Goal: Information Seeking & Learning: Learn about a topic

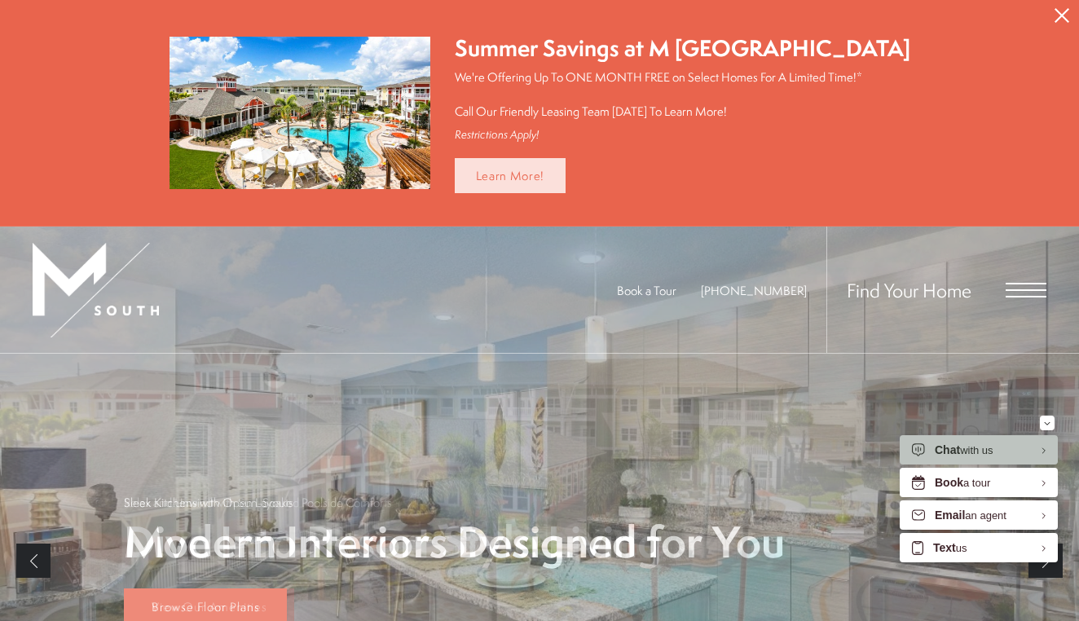
click at [530, 174] on link "Learn More!" at bounding box center [511, 175] width 112 height 35
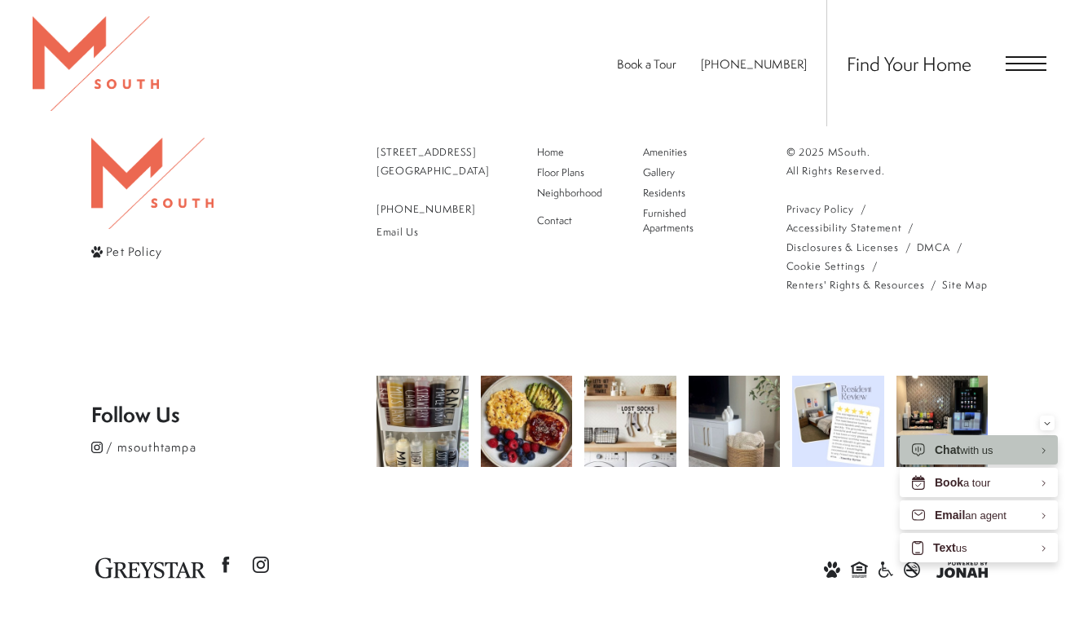
scroll to position [1844, 0]
click at [837, 381] on img at bounding box center [838, 422] width 96 height 96
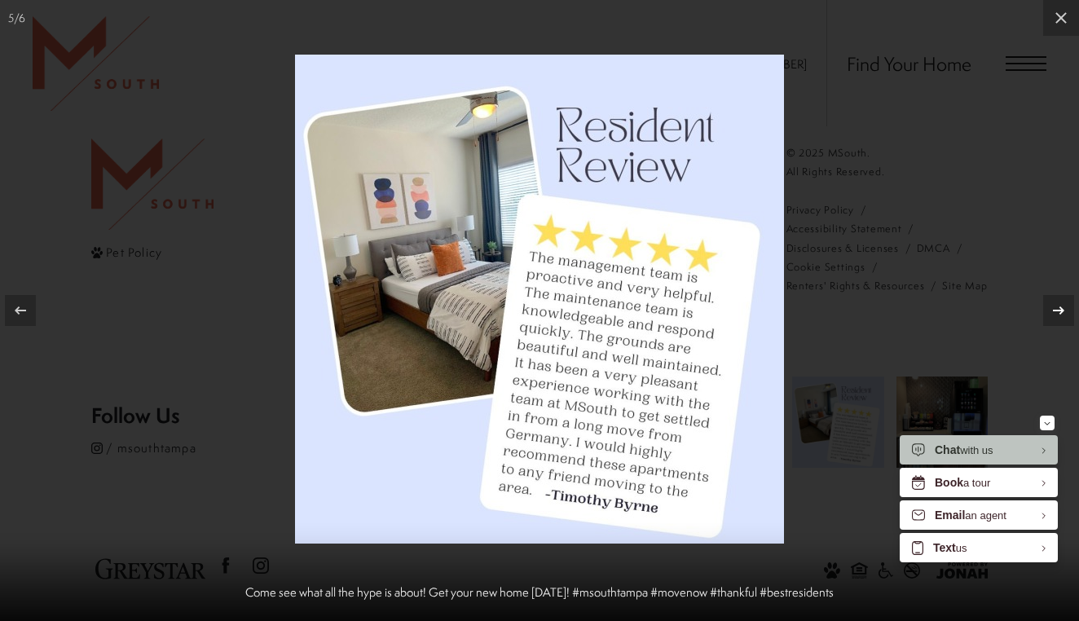
click at [1059, 307] on icon at bounding box center [1059, 311] width 20 height 20
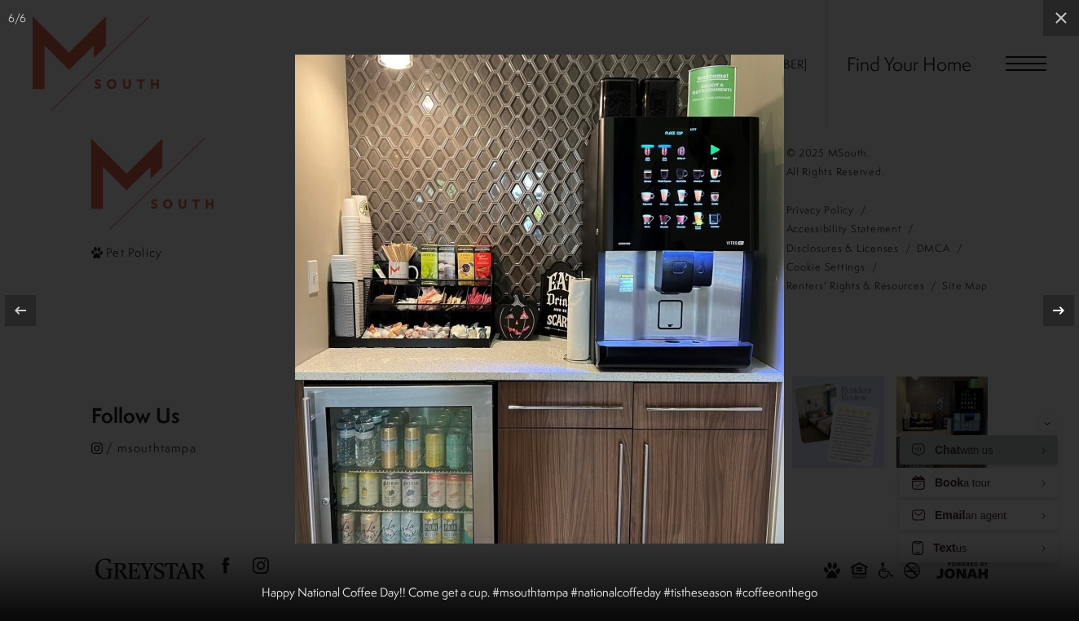
click at [1059, 307] on icon at bounding box center [1059, 311] width 20 height 20
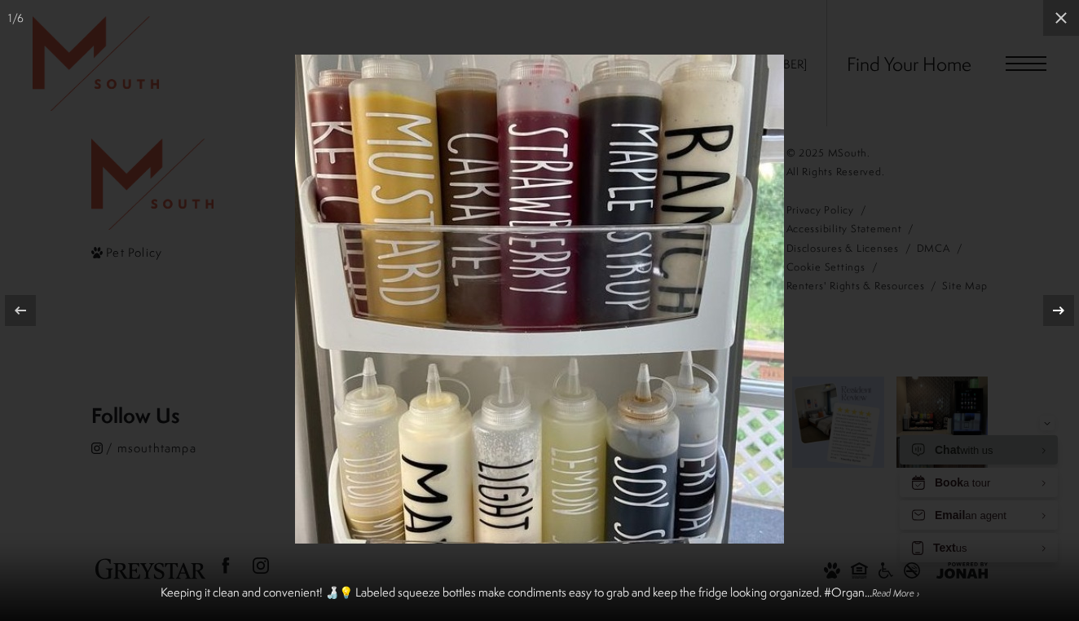
click at [1059, 307] on icon at bounding box center [1059, 311] width 20 height 20
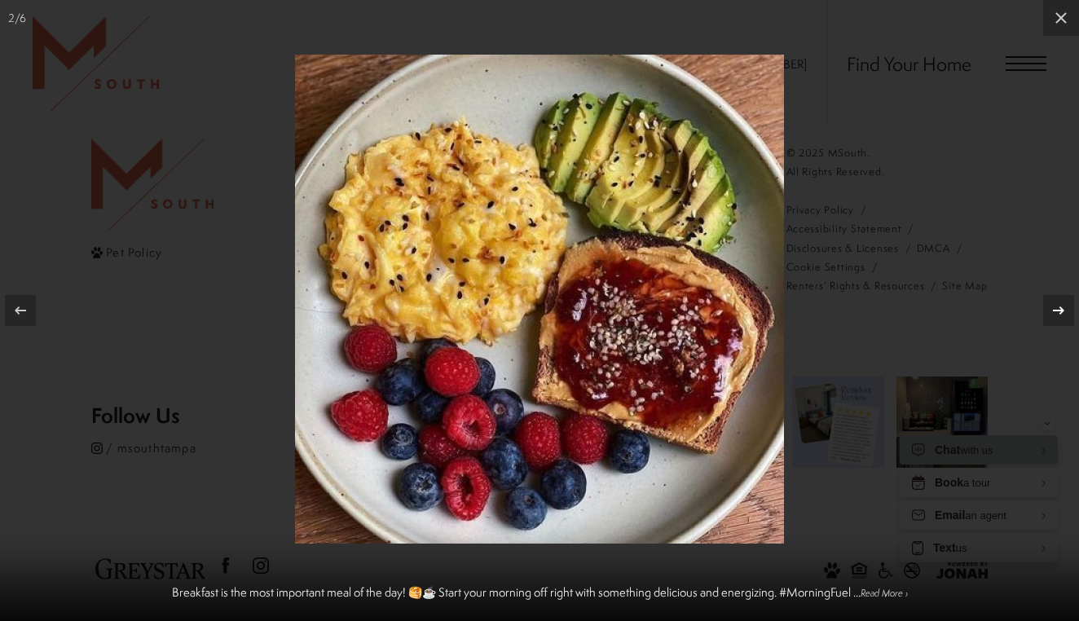
click at [1059, 307] on icon at bounding box center [1059, 311] width 20 height 20
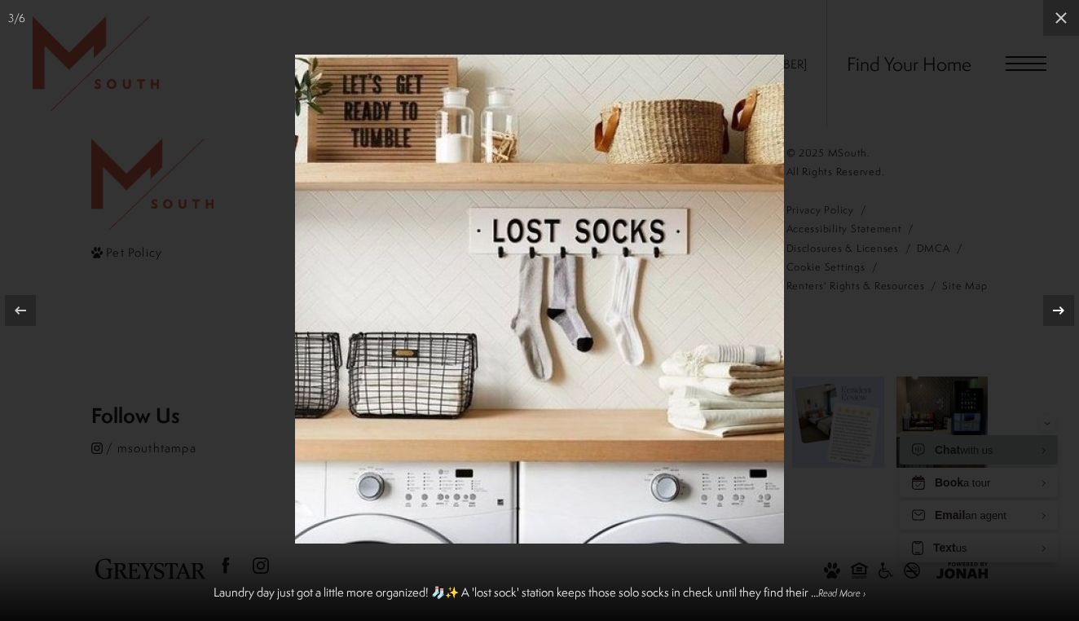
click at [1059, 307] on icon at bounding box center [1059, 311] width 20 height 20
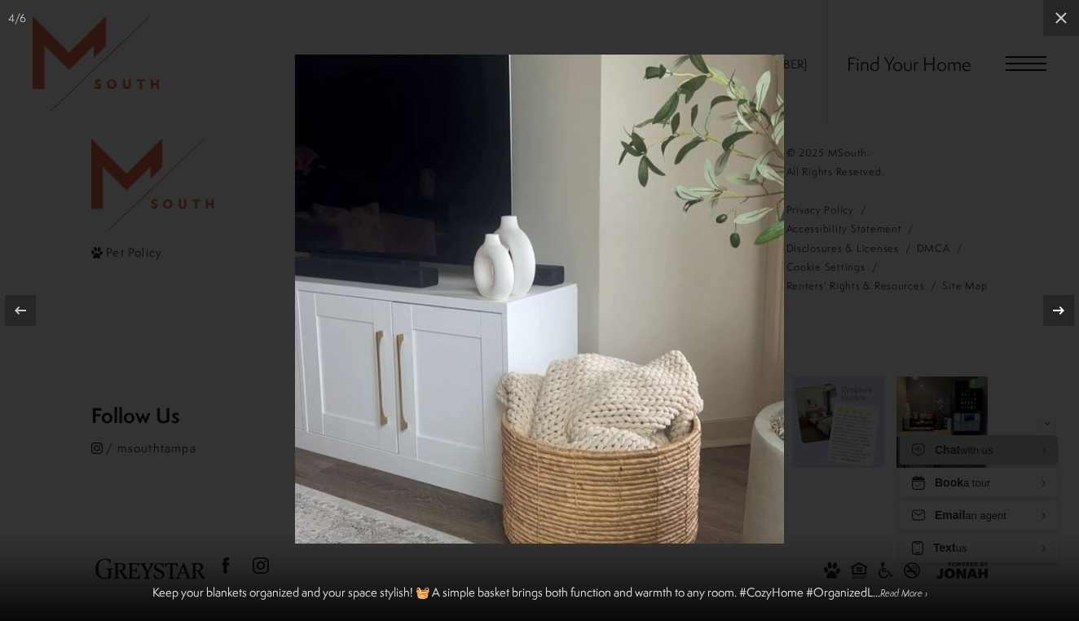
click at [1059, 307] on icon at bounding box center [1059, 311] width 20 height 20
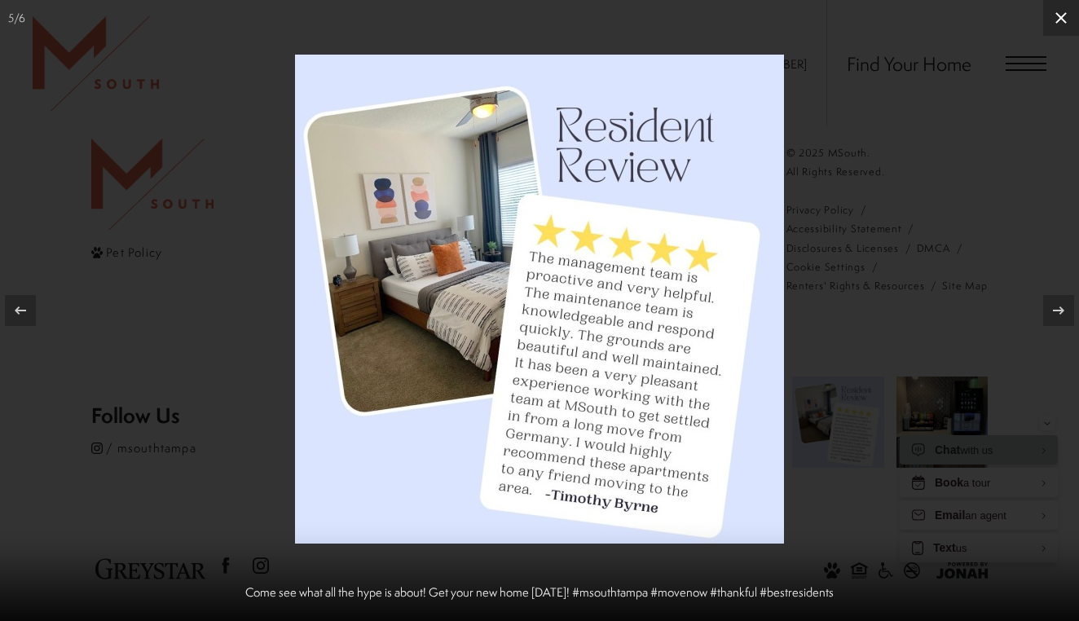
click at [1063, 20] on icon at bounding box center [1061, 17] width 11 height 11
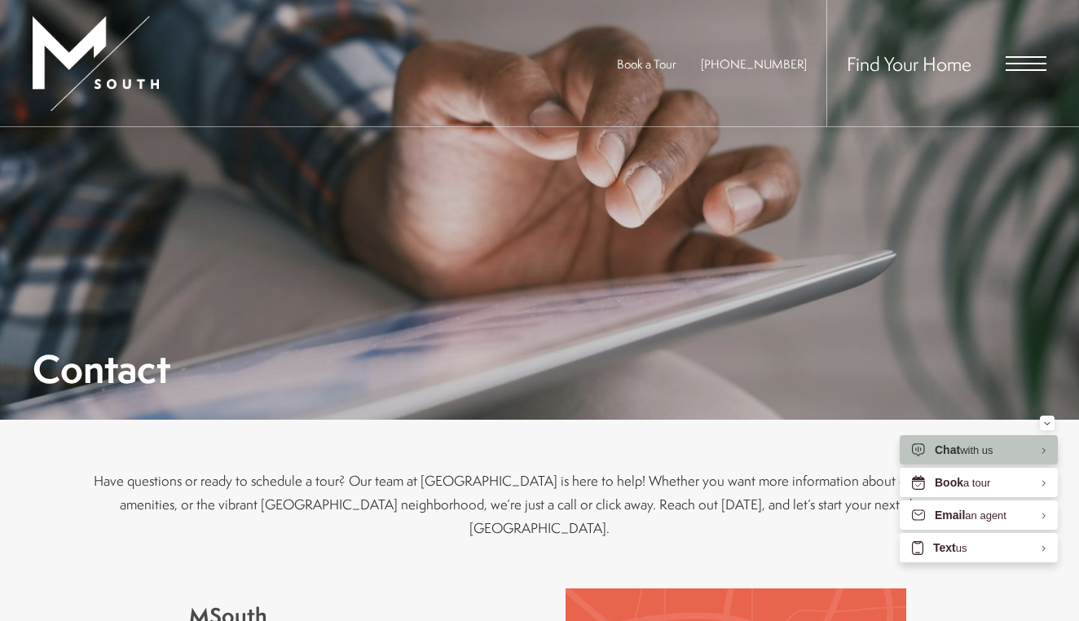
click at [1036, 64] on span "Open Menu" at bounding box center [1026, 63] width 41 height 15
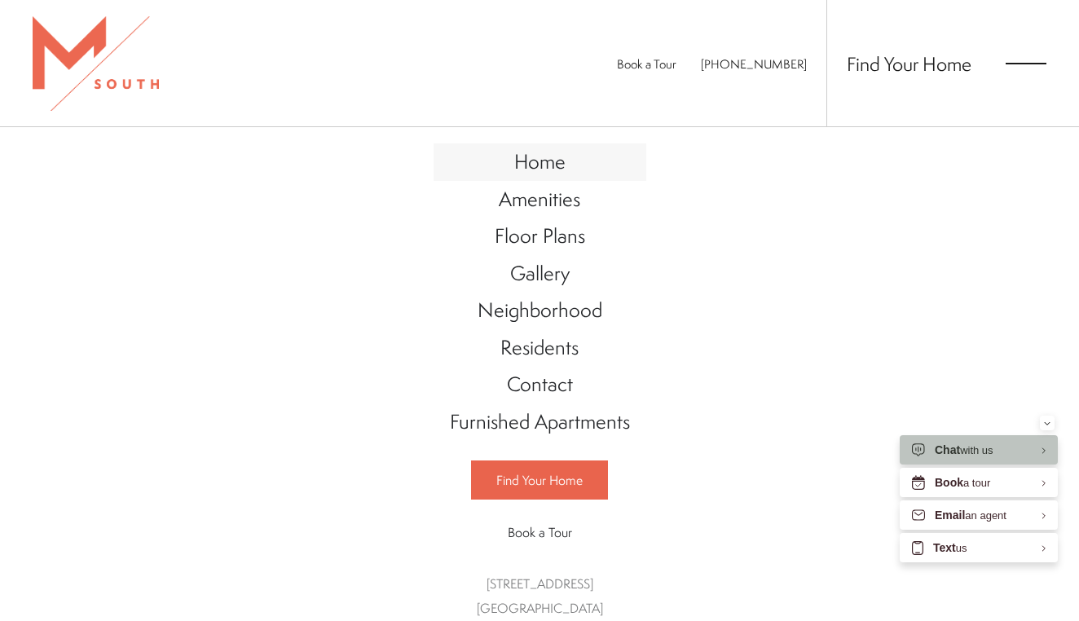
click at [544, 157] on span "Home" at bounding box center [539, 162] width 51 height 28
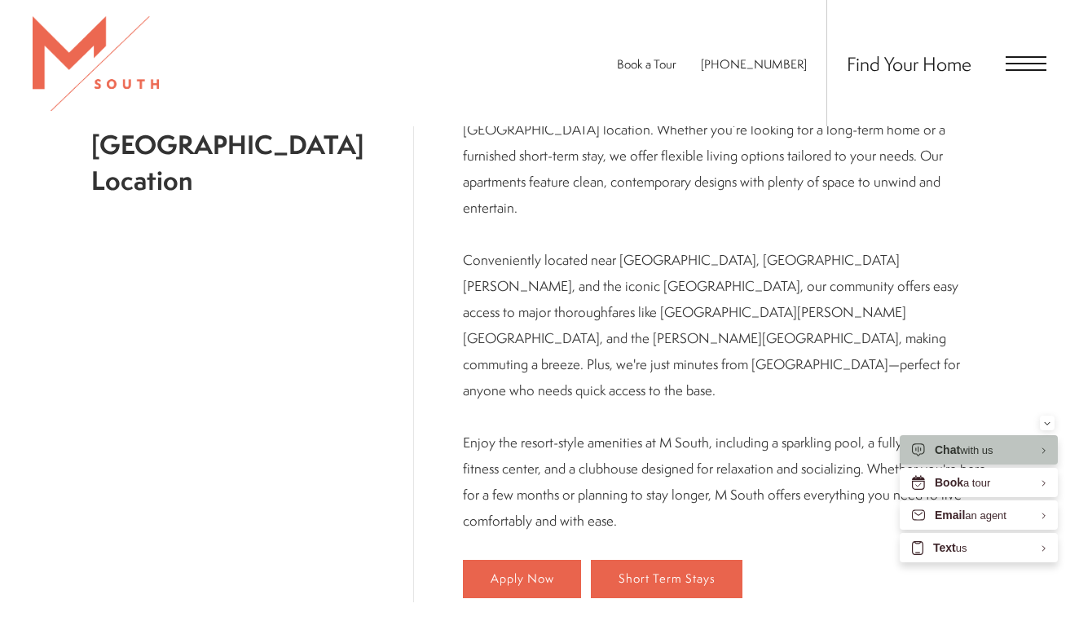
scroll to position [853, 0]
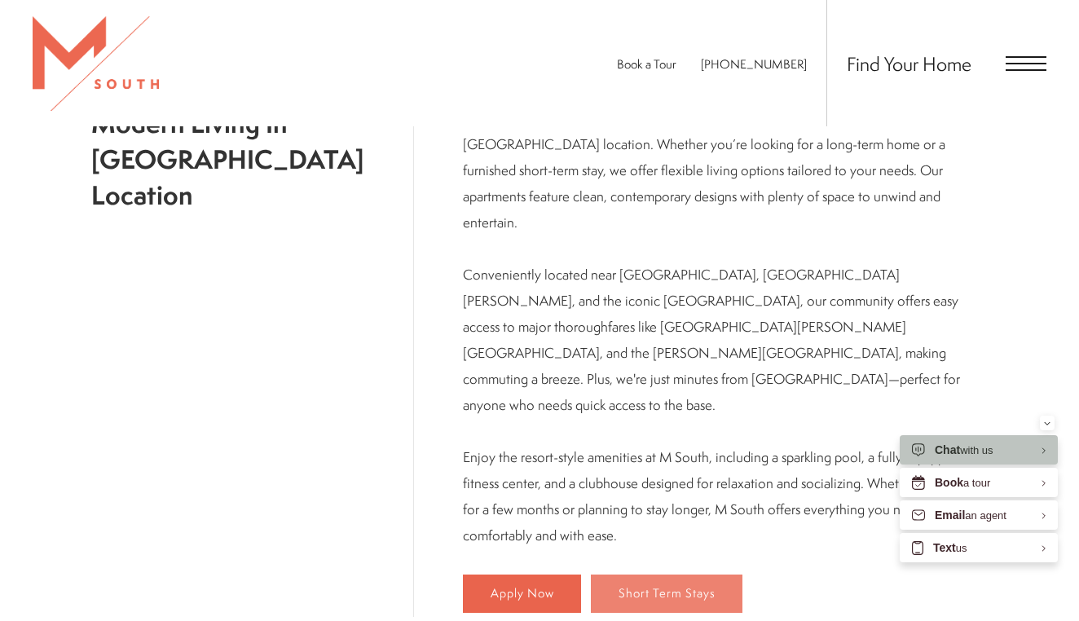
click at [619, 587] on span "Short Term Stays" at bounding box center [667, 594] width 97 height 14
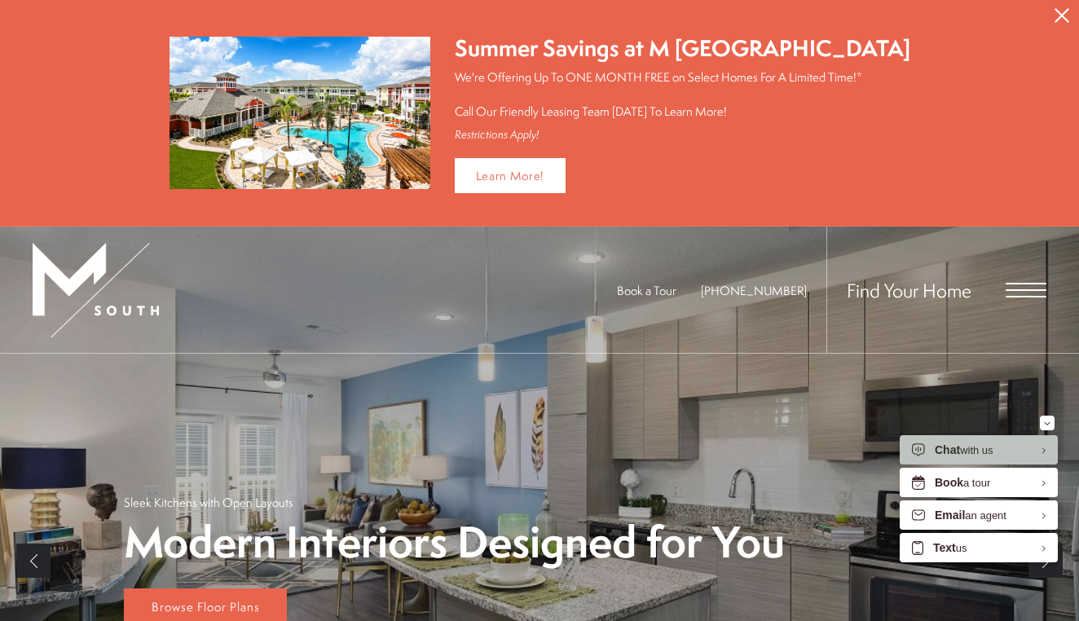
scroll to position [0, 0]
click at [1027, 289] on span "Open Menu" at bounding box center [1026, 290] width 41 height 15
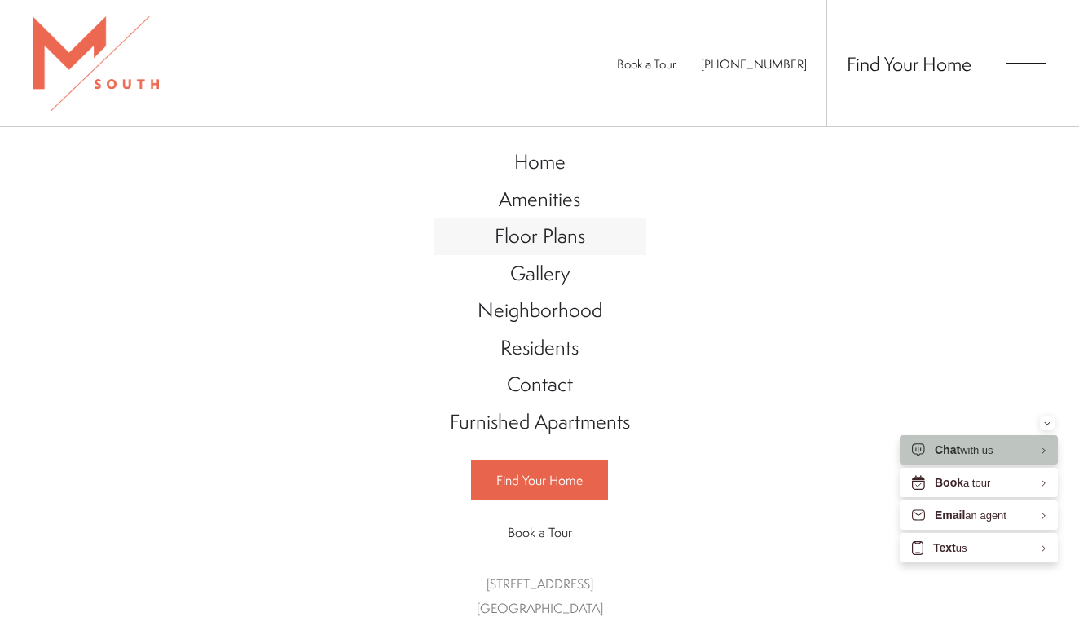
click at [558, 232] on span "Floor Plans" at bounding box center [540, 236] width 90 height 28
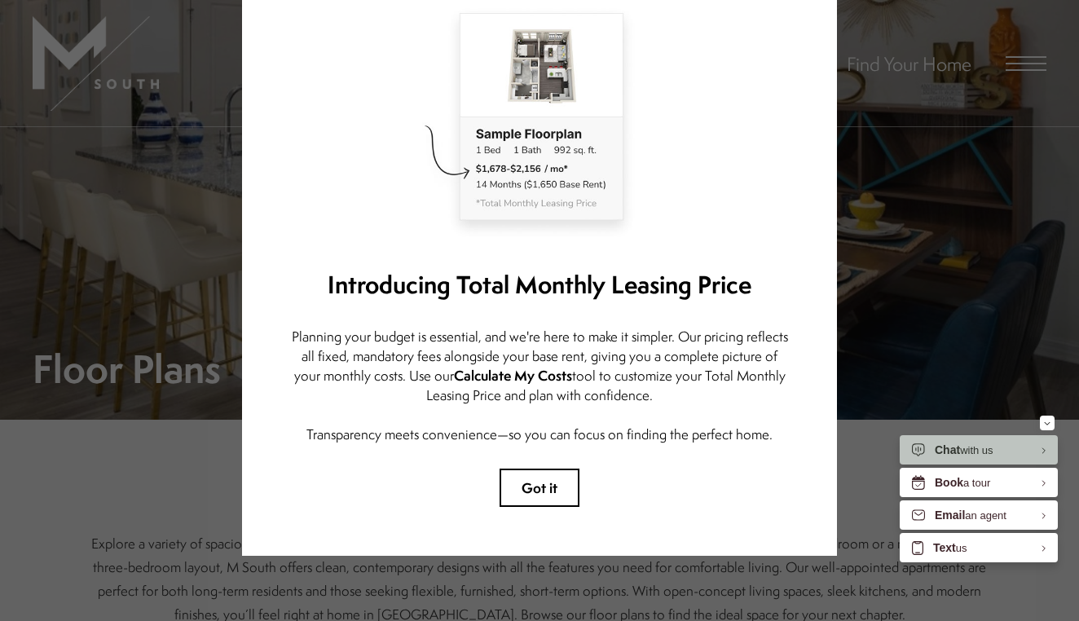
scroll to position [4, 0]
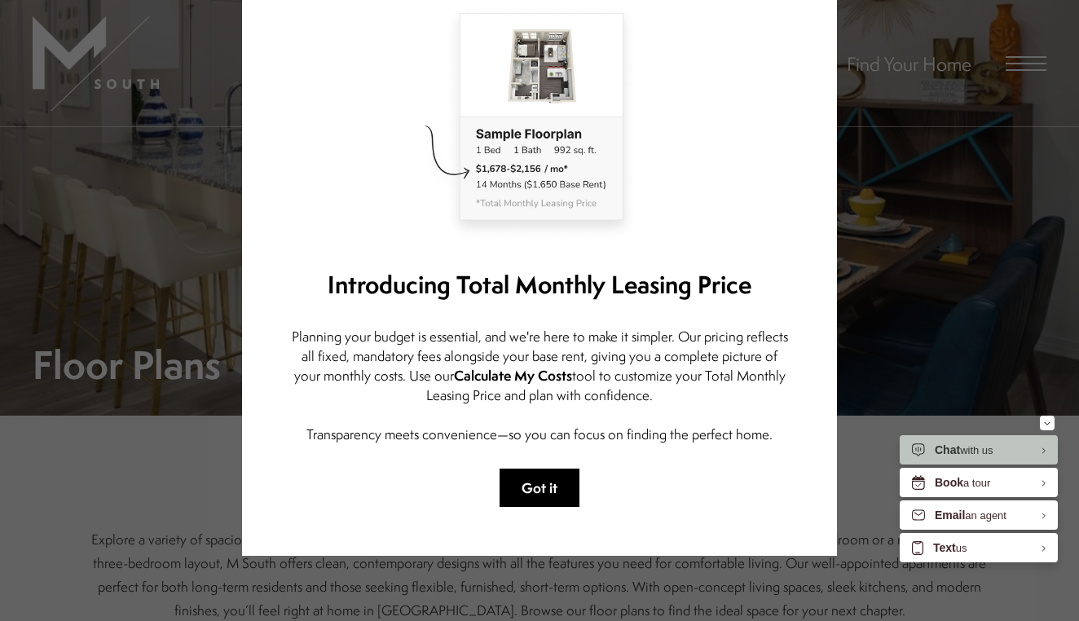
click at [554, 493] on button "Got it" at bounding box center [540, 488] width 80 height 38
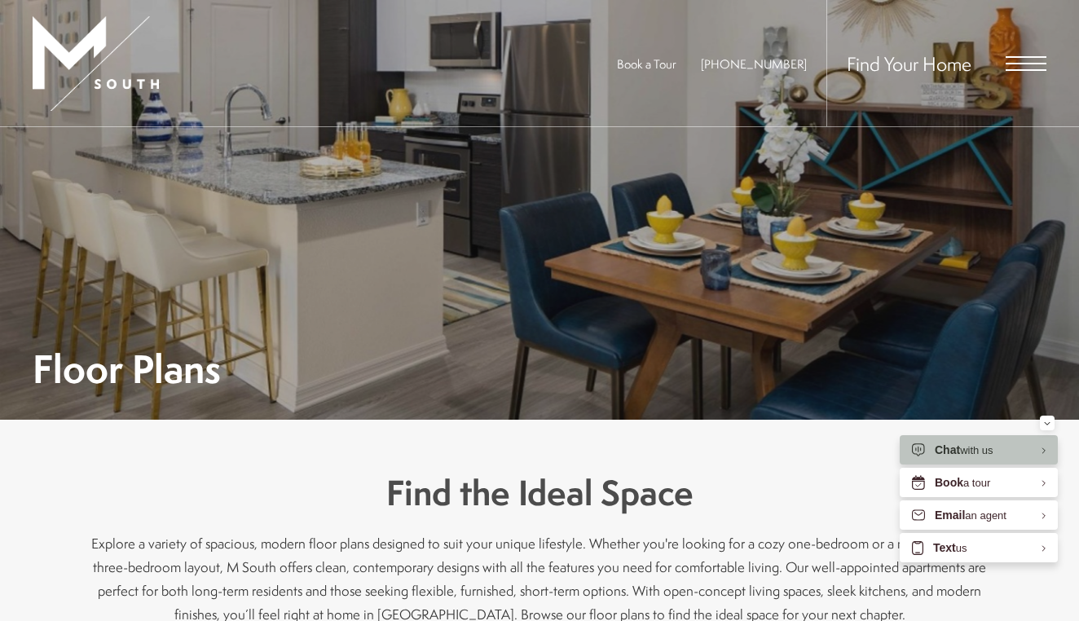
scroll to position [0, 0]
click at [1035, 65] on span "Open Menu" at bounding box center [1026, 63] width 41 height 15
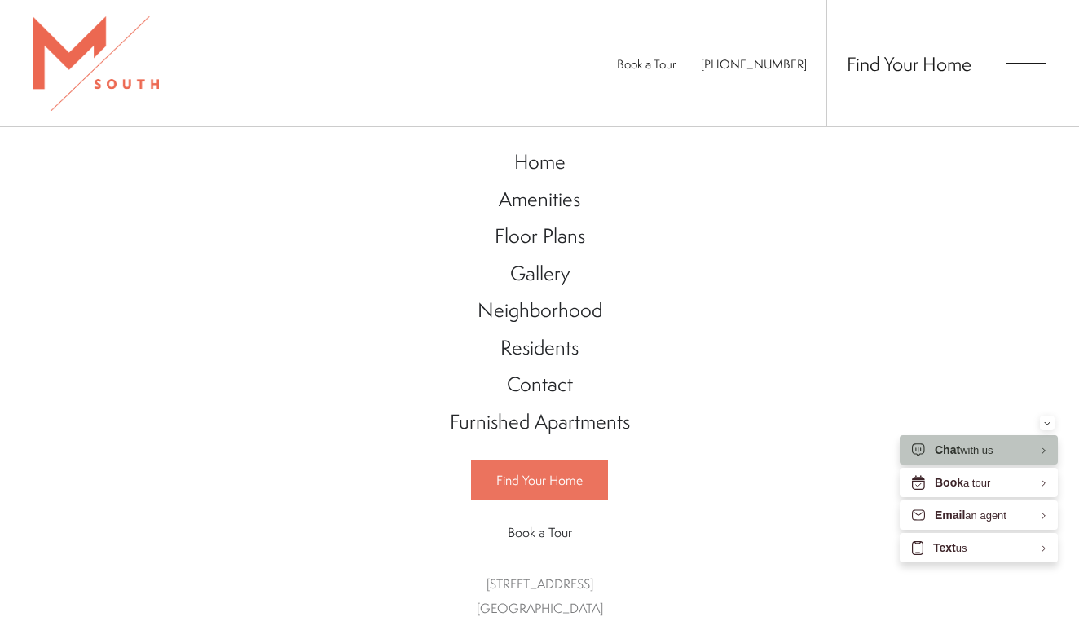
click at [558, 475] on span "Find Your Home" at bounding box center [539, 480] width 86 height 18
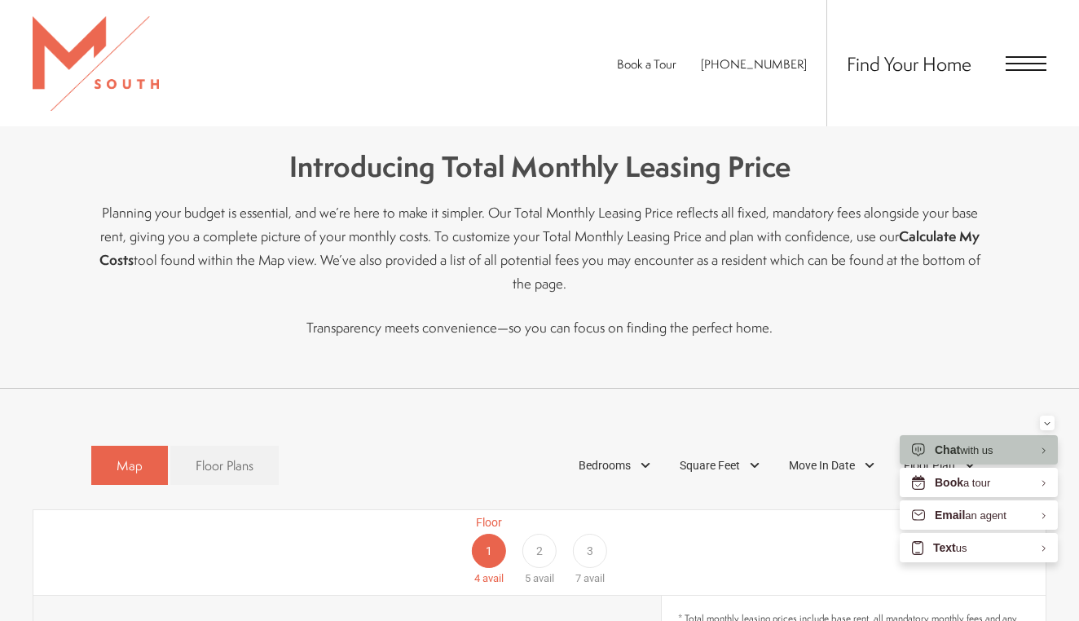
scroll to position [552, 0]
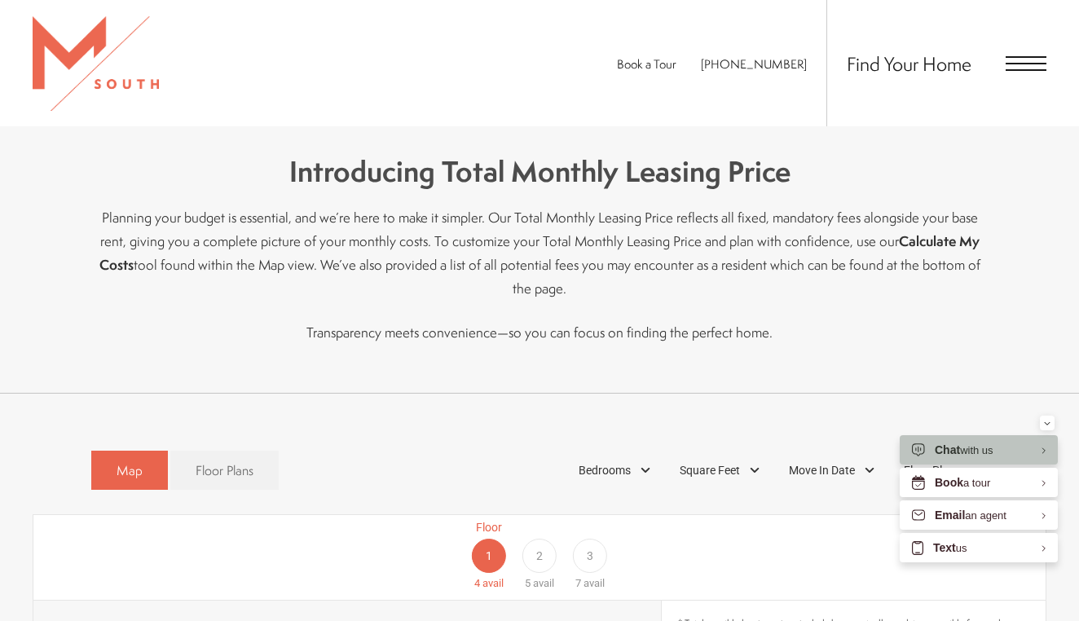
click at [547, 539] on div "2" at bounding box center [540, 556] width 34 height 34
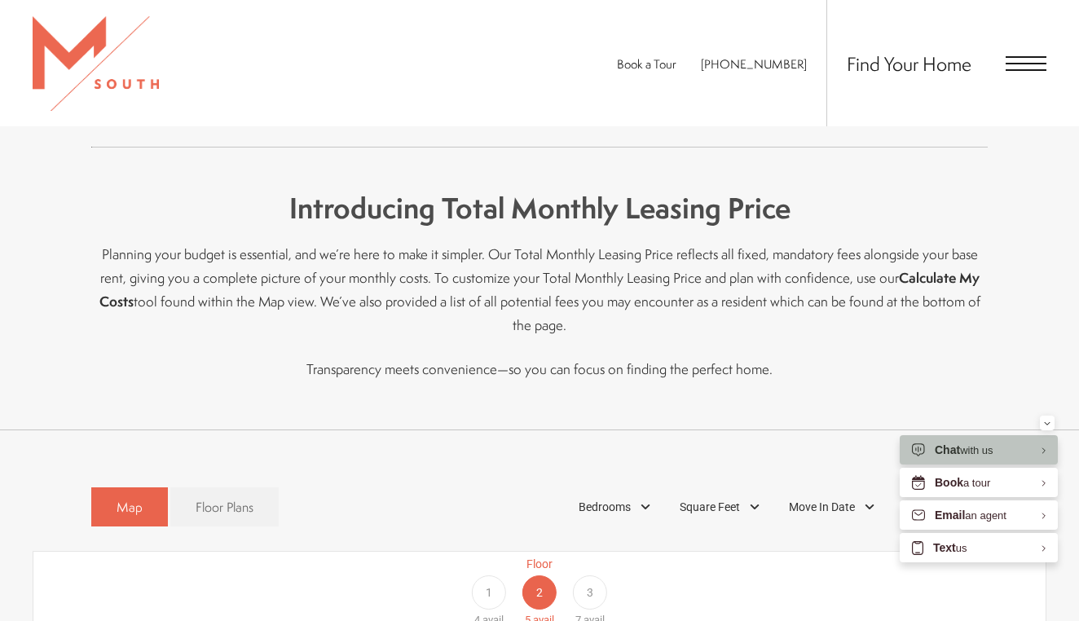
scroll to position [513, 0]
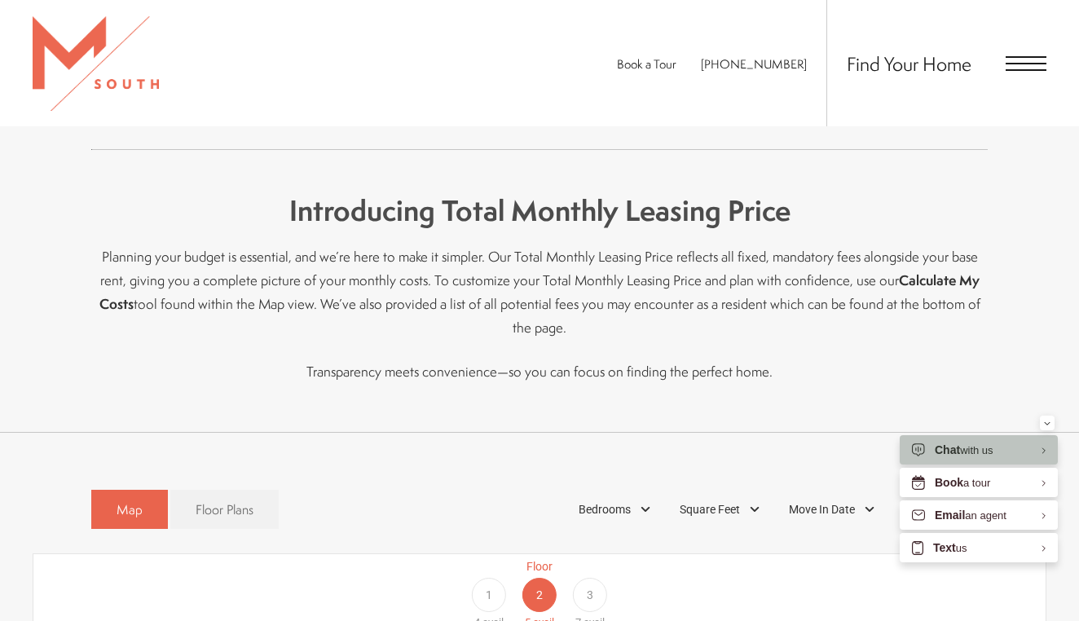
click at [594, 578] on div "3" at bounding box center [590, 595] width 34 height 34
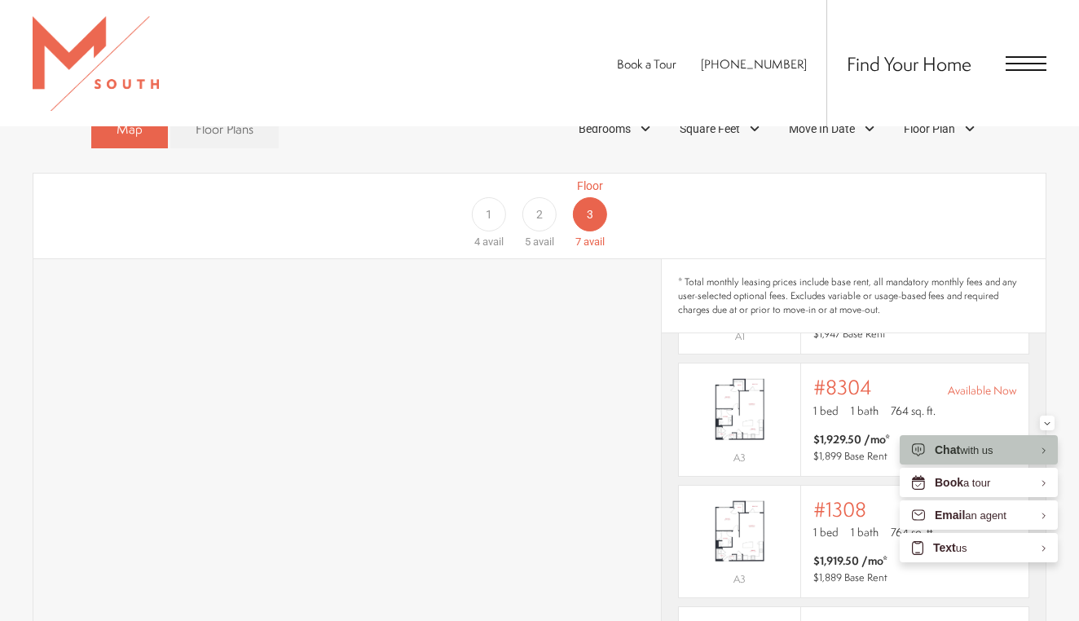
scroll to position [110, 0]
